Goal: Understand process/instructions: Learn how to perform a task or action

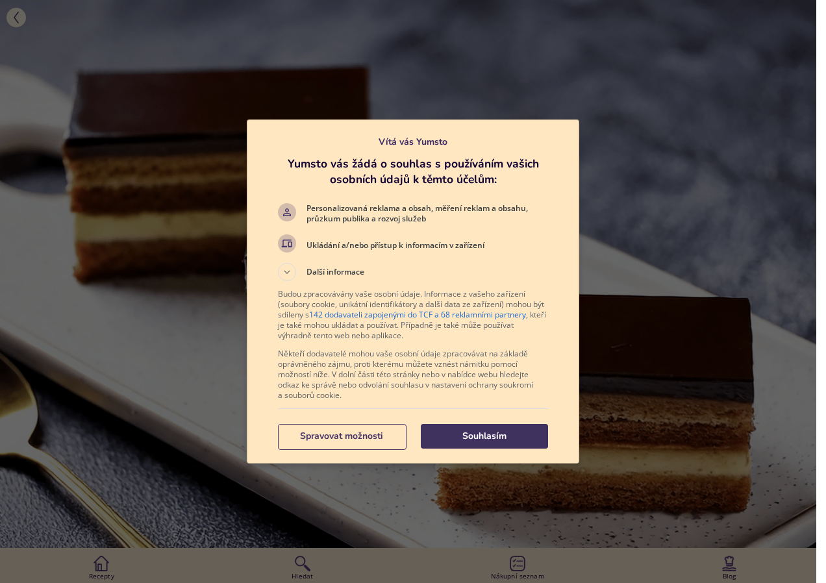
click at [494, 442] on p "Souhlasím" at bounding box center [484, 436] width 127 height 13
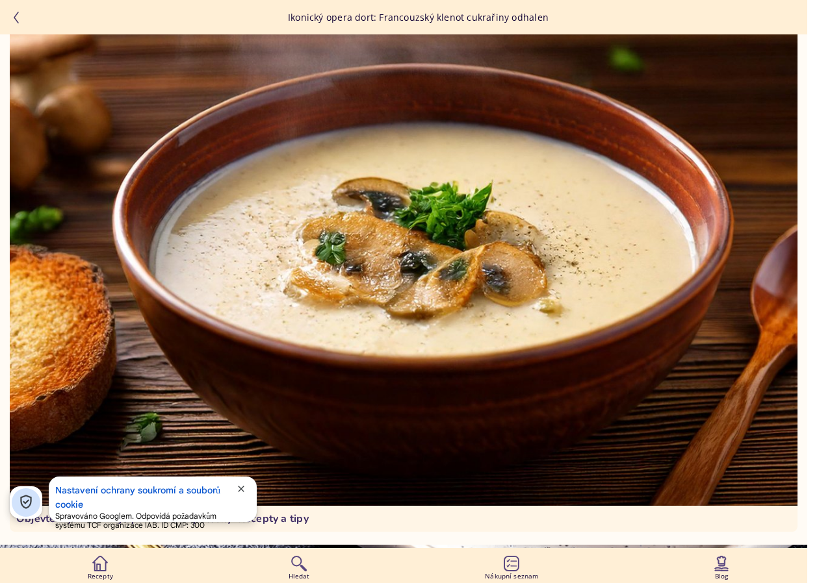
scroll to position [8664, 0]
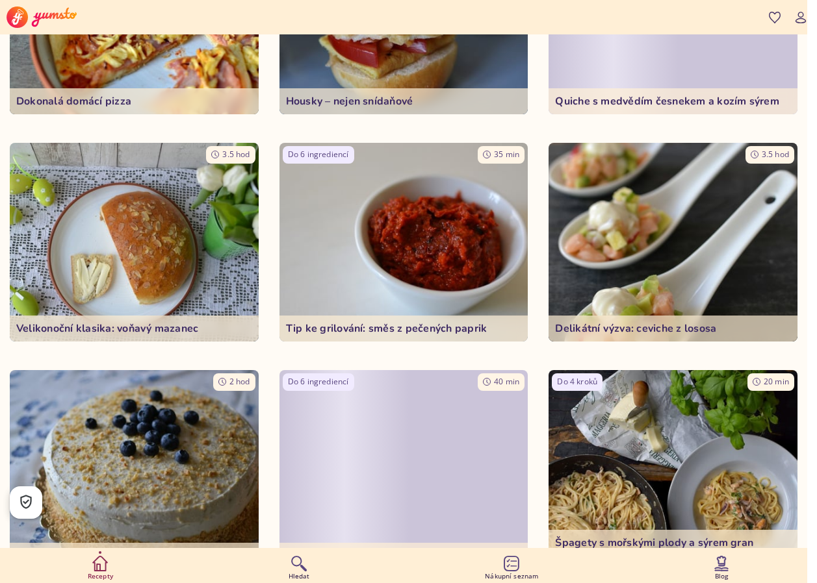
scroll to position [5140, 0]
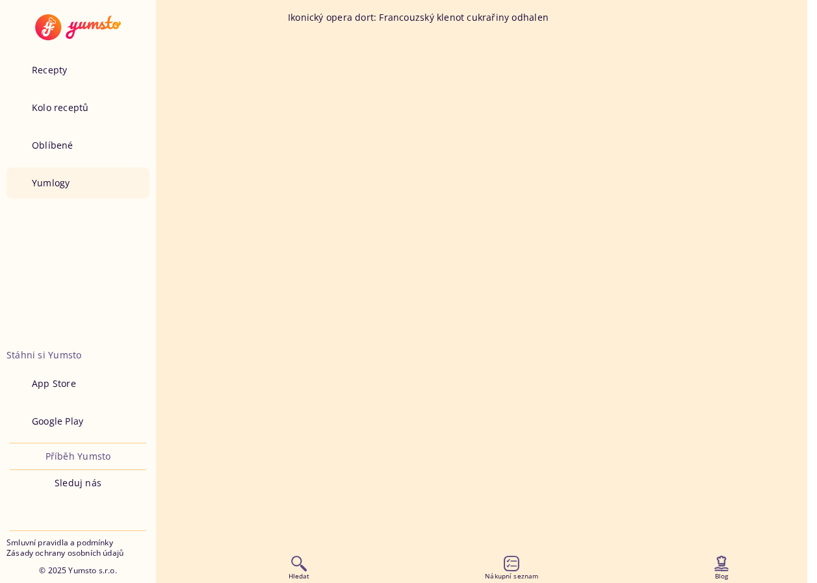
scroll to position [8664, 0]
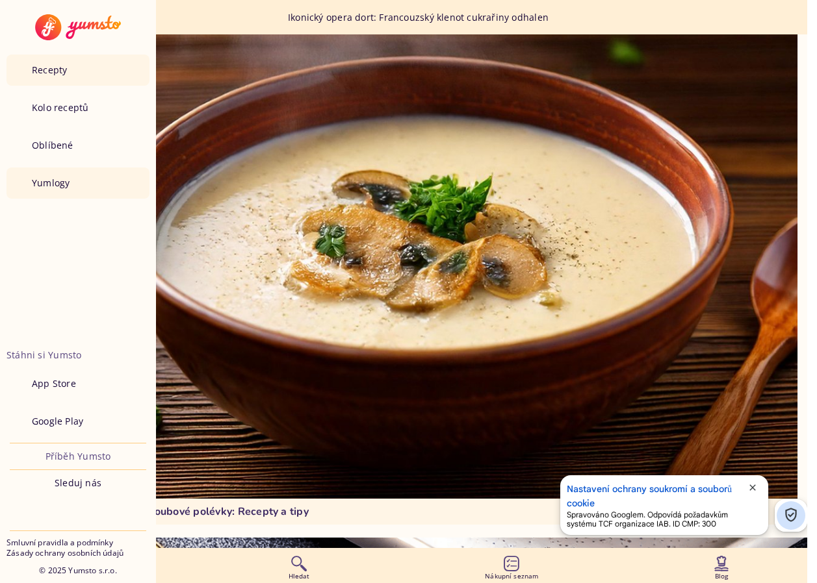
click at [39, 73] on p "Recepty" at bounding box center [49, 70] width 35 height 13
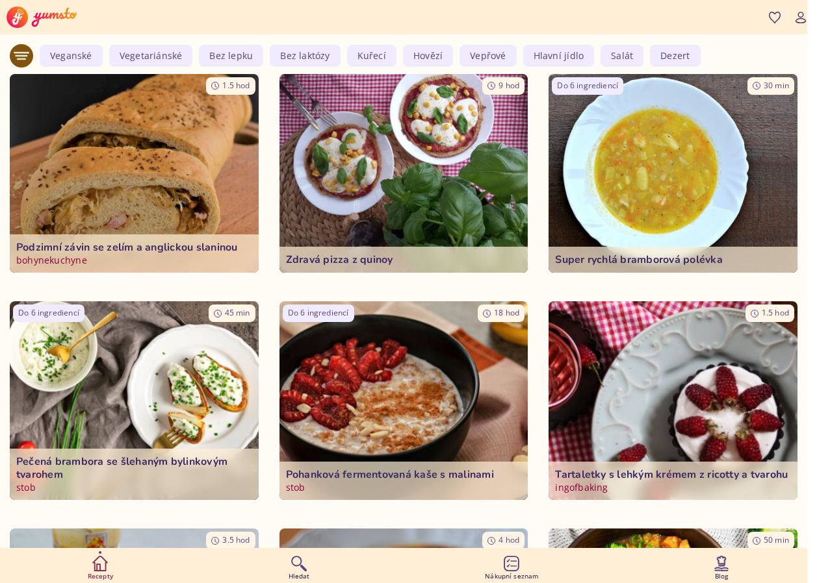
click at [138, 158] on img at bounding box center [134, 173] width 249 height 199
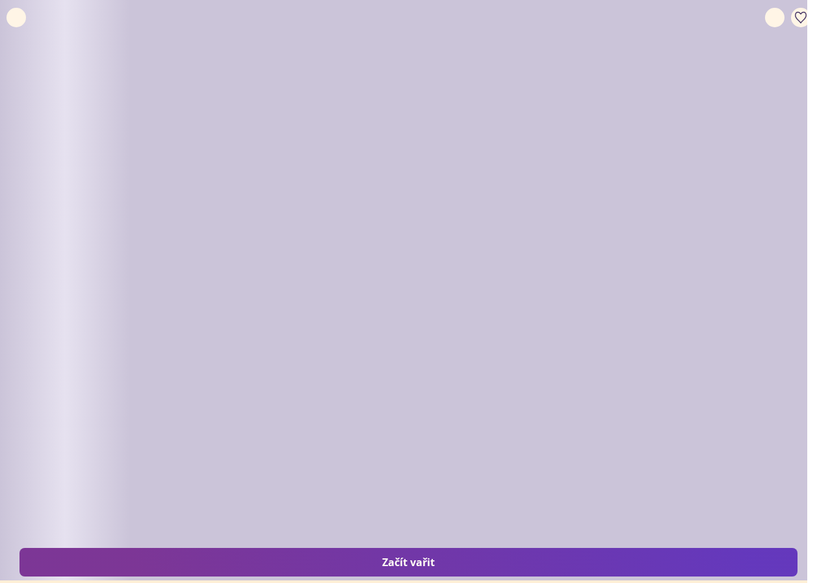
type input "*"
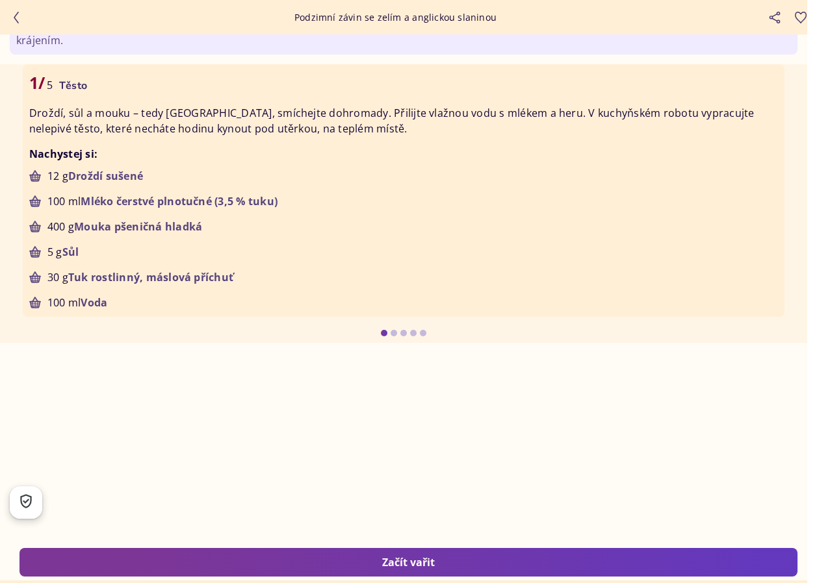
scroll to position [2698, 0]
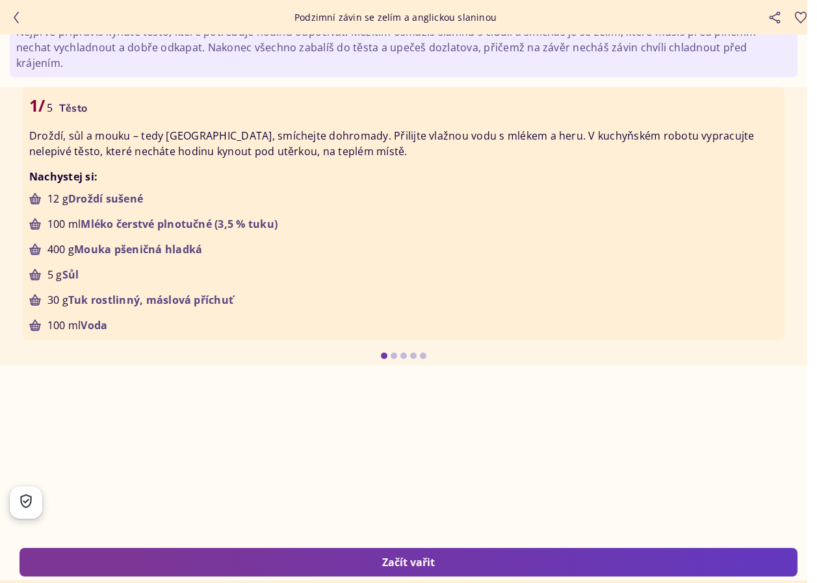
click at [427, 553] on button "Začít vařit" at bounding box center [408, 562] width 778 height 29
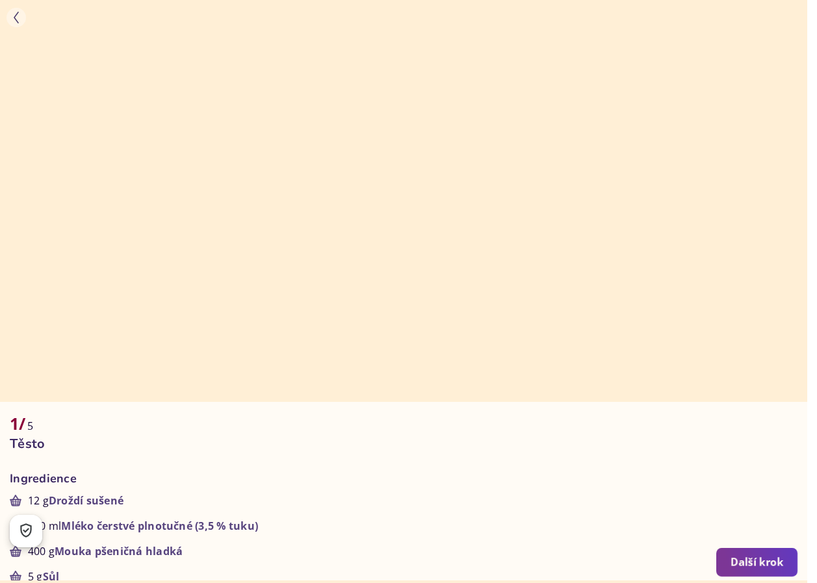
scroll to position [585, 0]
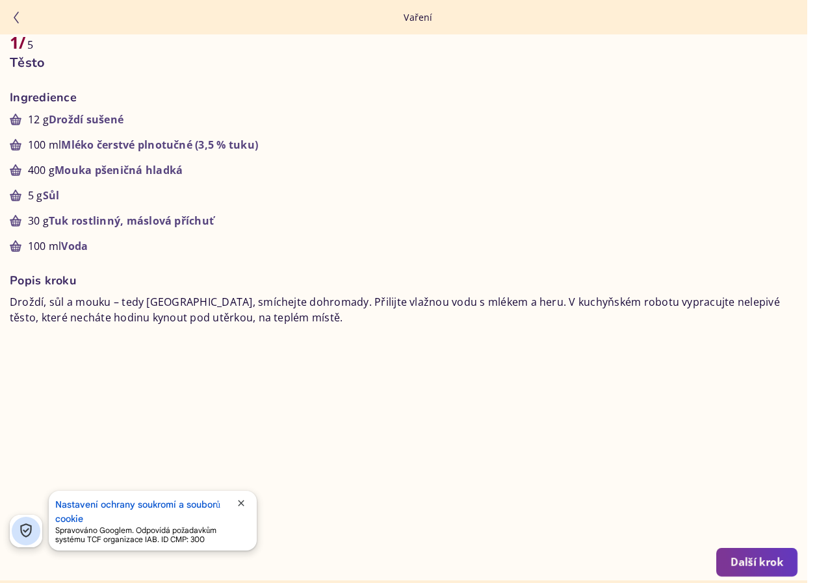
click at [768, 559] on div "Další krok" at bounding box center [756, 562] width 53 height 14
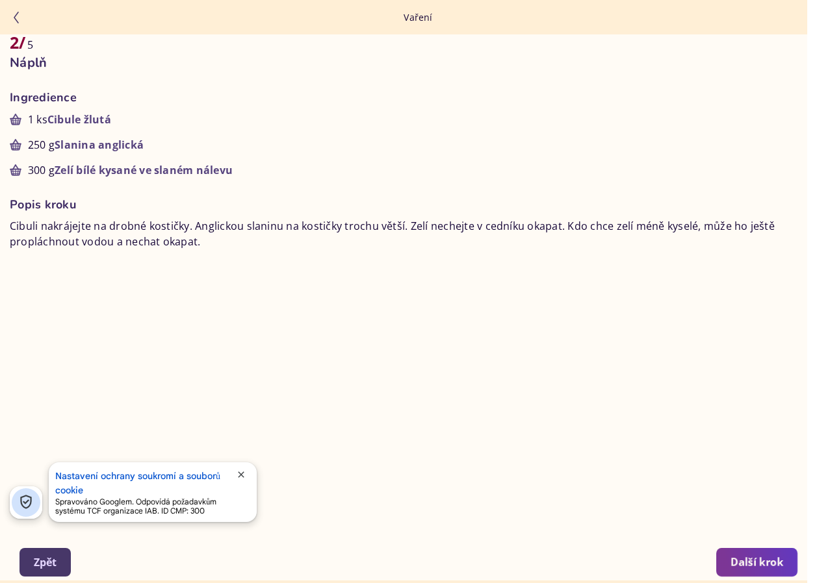
click at [768, 558] on div "Další krok" at bounding box center [756, 562] width 53 height 14
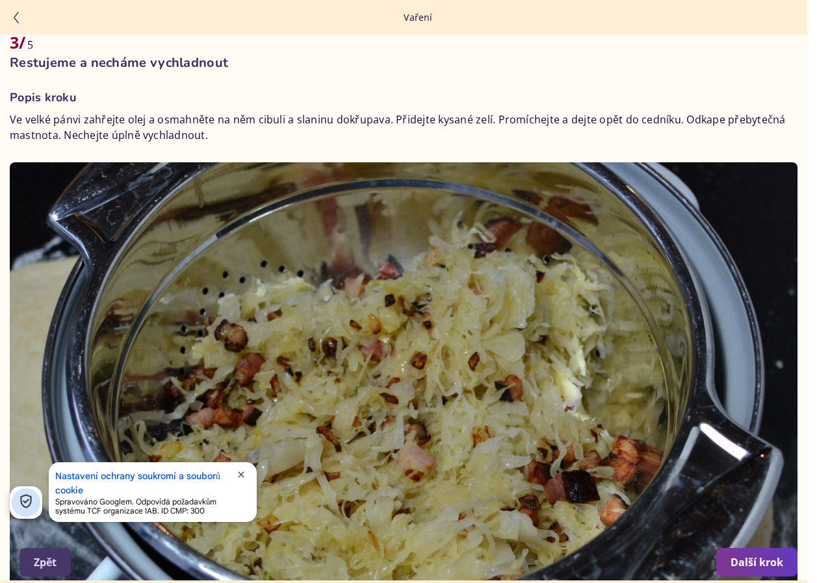
click at [768, 557] on div "Další krok" at bounding box center [756, 562] width 53 height 14
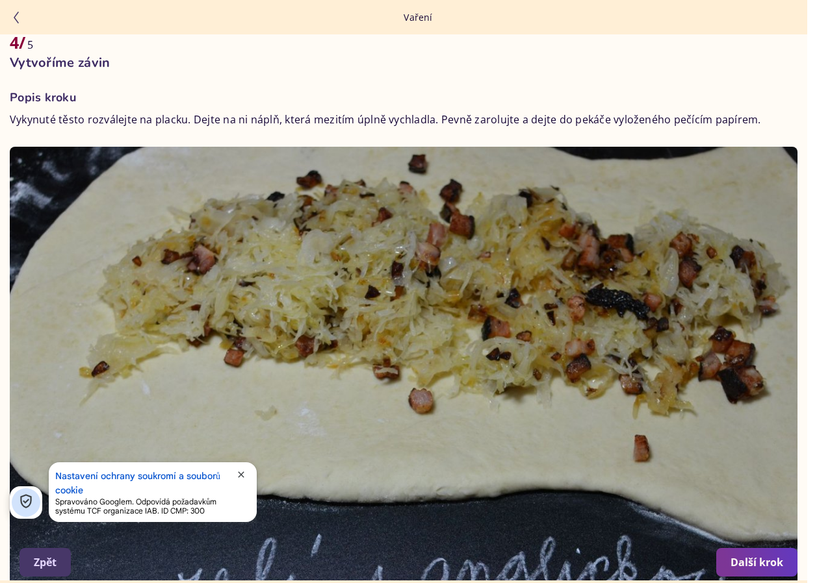
click at [768, 557] on div "Další krok" at bounding box center [756, 562] width 53 height 14
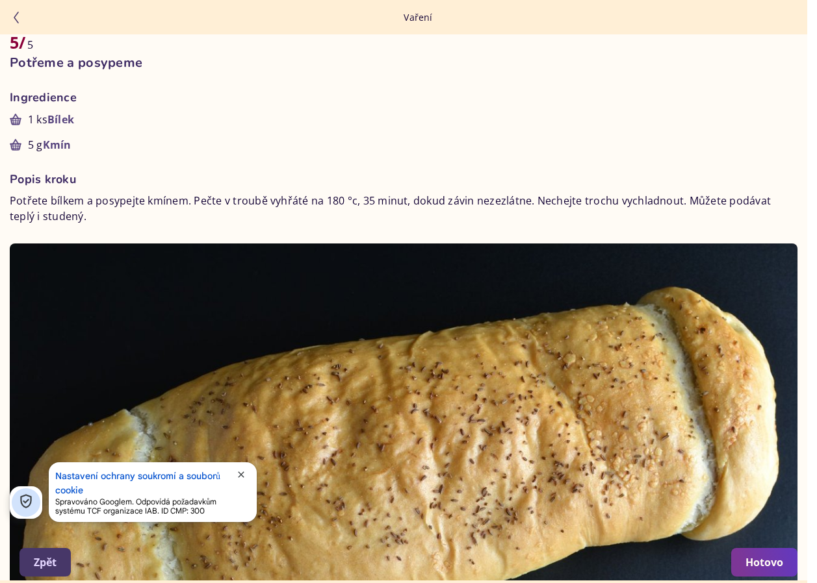
click at [768, 557] on div "Hotovo" at bounding box center [764, 562] width 38 height 14
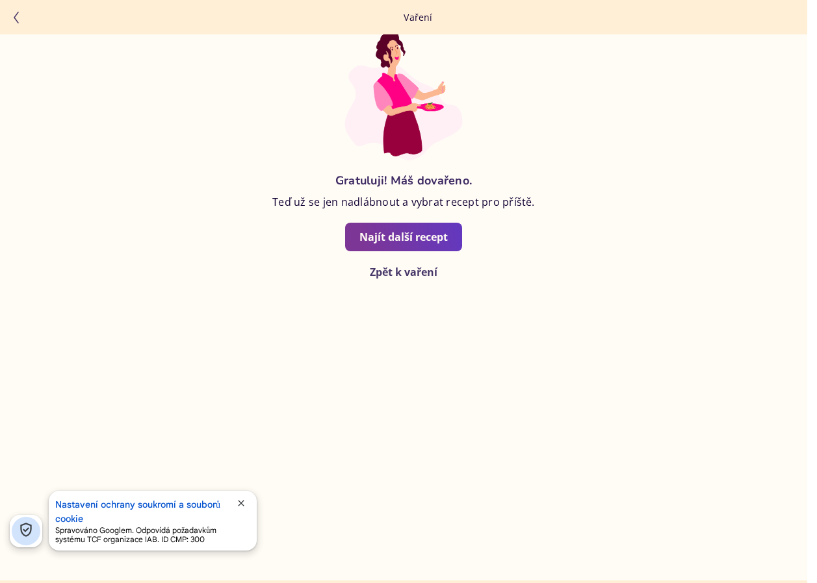
click at [420, 244] on div "Najít další recept" at bounding box center [403, 237] width 88 height 14
